Goal: Check status

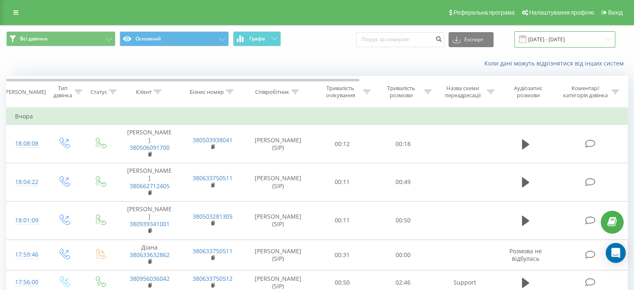
click at [539, 40] on input "[DATE] - [DATE]" at bounding box center [564, 39] width 101 height 16
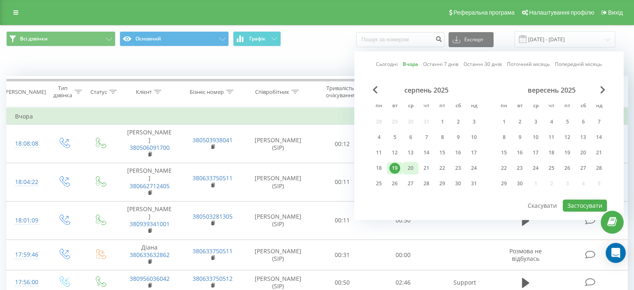
click at [410, 166] on div "20" at bounding box center [410, 168] width 11 height 11
click at [578, 201] on button "Застосувати" at bounding box center [585, 205] width 44 height 12
type input "[DATE] - [DATE]"
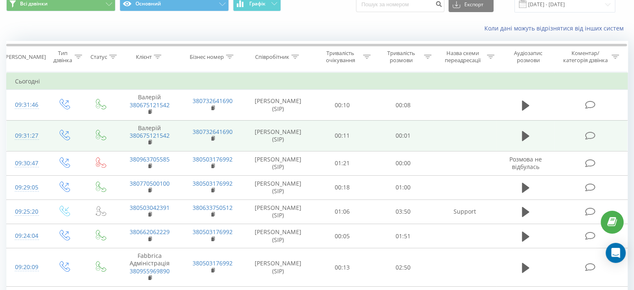
scroll to position [83, 0]
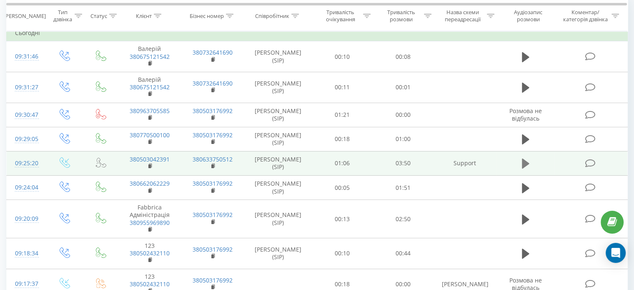
click at [531, 163] on button at bounding box center [525, 163] width 13 height 13
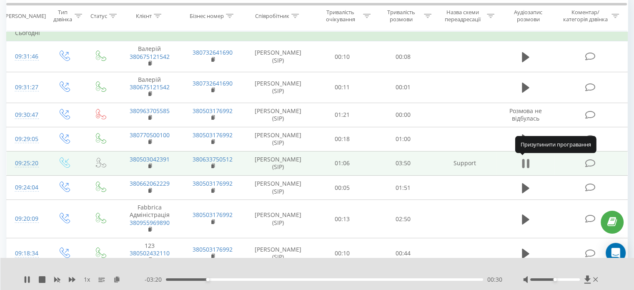
click at [525, 161] on icon at bounding box center [526, 164] width 8 height 12
click at [525, 161] on icon at bounding box center [526, 163] width 8 height 10
click at [525, 161] on icon at bounding box center [526, 164] width 8 height 12
click at [22, 278] on div "1 x - 03:19 00:31 00:31" at bounding box center [317, 274] width 634 height 32
click at [25, 278] on icon at bounding box center [27, 279] width 5 height 7
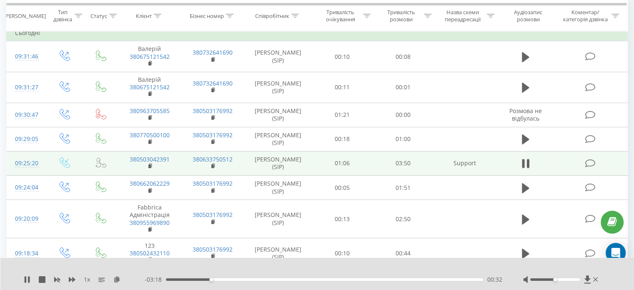
click at [205, 280] on div "- 03:18 00:32 00:32" at bounding box center [324, 279] width 358 height 8
click at [205, 280] on div "00:33" at bounding box center [324, 279] width 317 height 3
click at [27, 281] on icon at bounding box center [27, 279] width 7 height 7
click at [27, 278] on icon at bounding box center [27, 279] width 5 height 7
click at [27, 278] on icon at bounding box center [27, 279] width 7 height 7
